Goal: Task Accomplishment & Management: Use online tool/utility

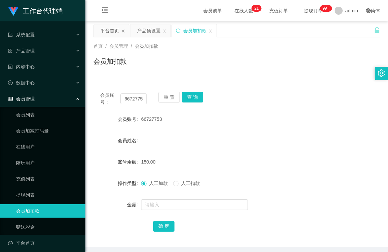
scroll to position [4, 0]
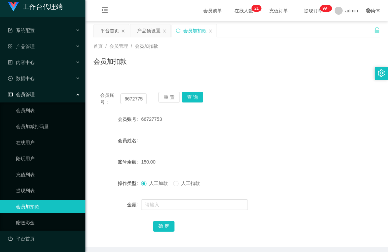
click at [168, 183] on span "人工加款" at bounding box center [159, 183] width 24 height 5
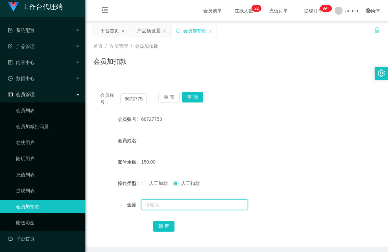
click at [175, 206] on input "text" at bounding box center [194, 204] width 107 height 11
type input "150"
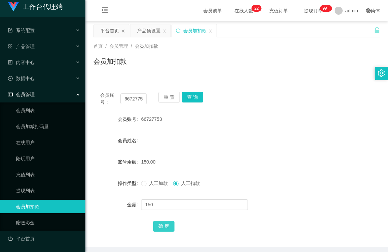
click at [170, 226] on button "确 定" at bounding box center [163, 226] width 21 height 11
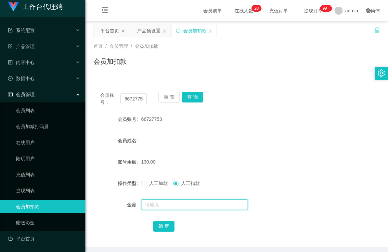
click at [174, 204] on input "text" at bounding box center [194, 204] width 107 height 11
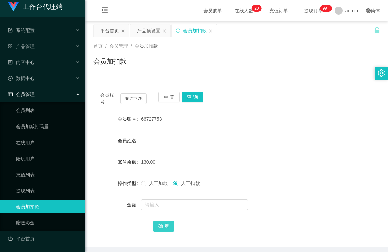
click at [164, 226] on button "确 定" at bounding box center [163, 226] width 21 height 11
click at [196, 98] on button "查 询" at bounding box center [192, 97] width 21 height 11
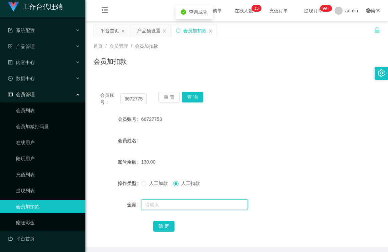
click at [171, 207] on input "text" at bounding box center [194, 204] width 107 height 11
type input "130"
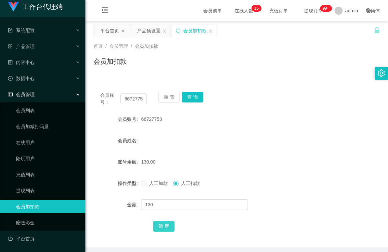
click at [163, 228] on button "确 定" at bounding box center [163, 226] width 21 height 11
